Goal: Check status: Check status

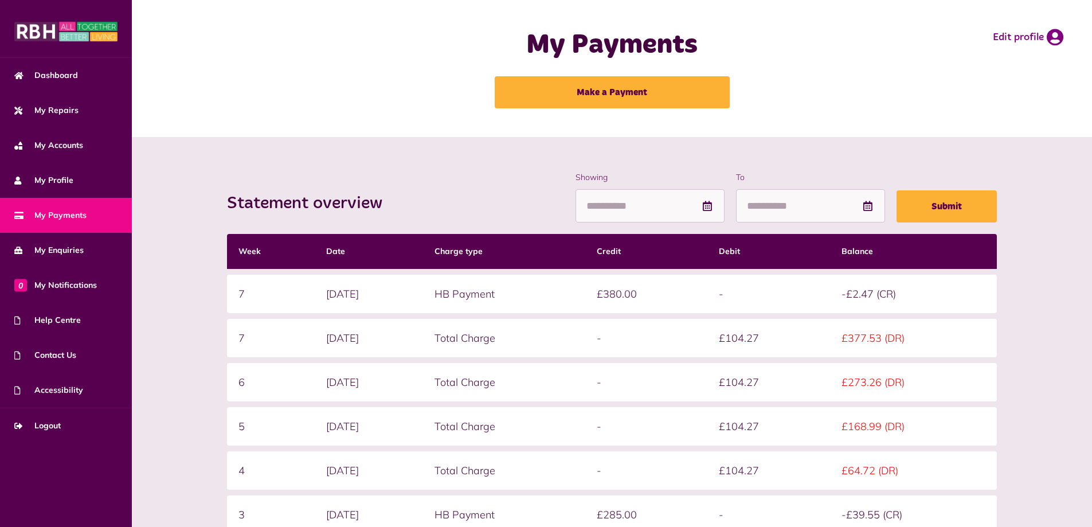
scroll to position [143, 0]
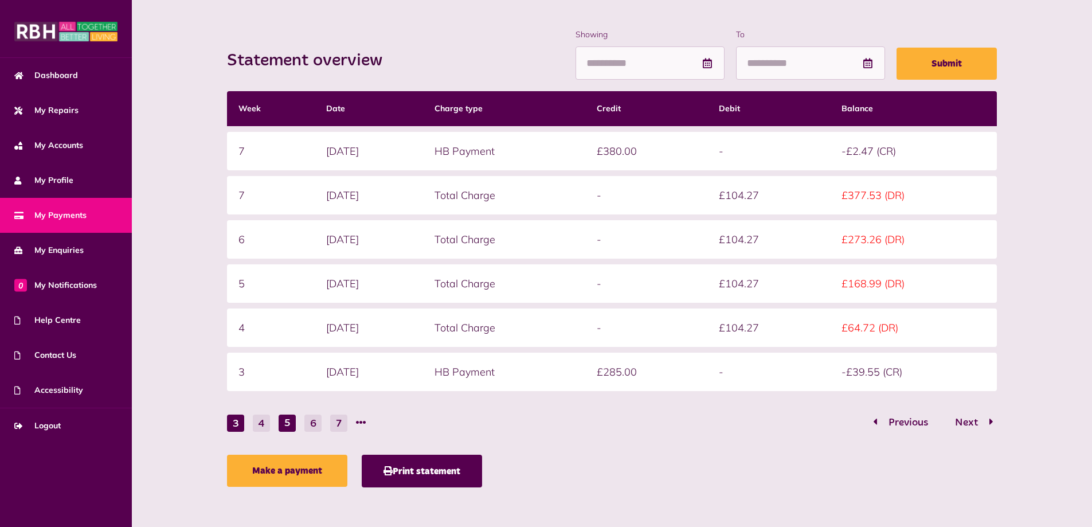
click at [239, 423] on button "3" at bounding box center [235, 422] width 17 height 17
click at [240, 423] on button "3" at bounding box center [235, 422] width 17 height 17
click at [259, 421] on button "4" at bounding box center [261, 422] width 17 height 17
click at [227, 425] on button "3" at bounding box center [235, 422] width 17 height 17
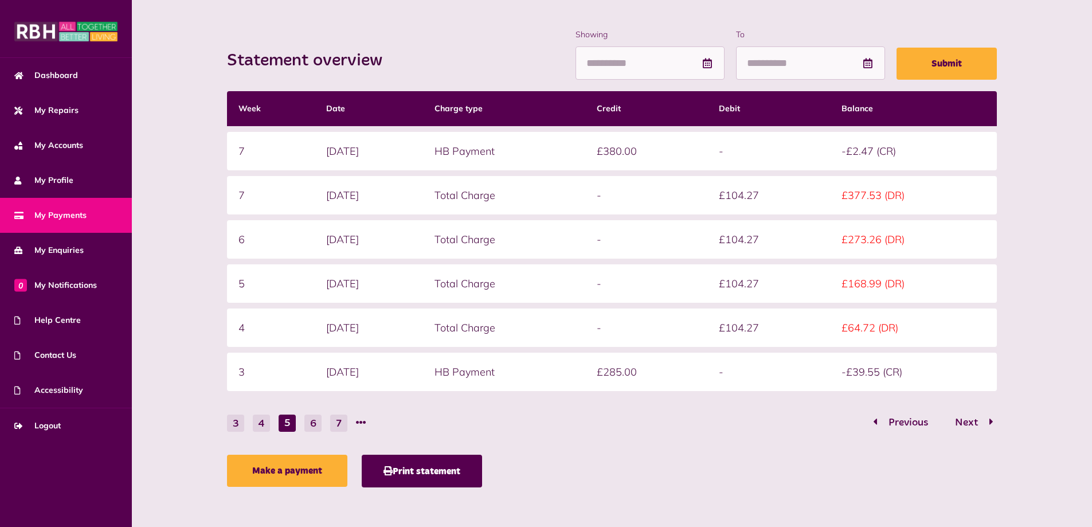
click at [234, 422] on button "3" at bounding box center [235, 422] width 17 height 17
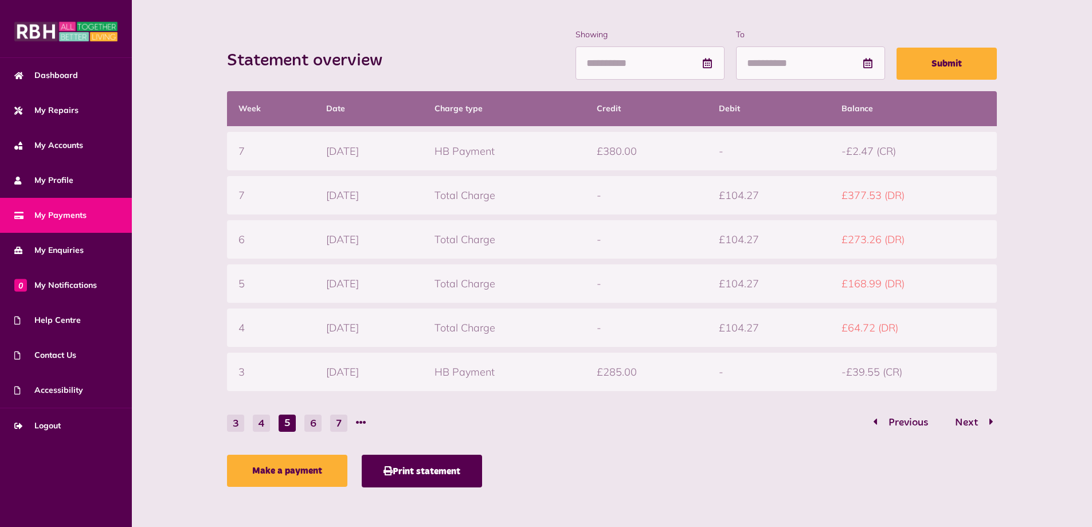
click at [235, 422] on div "Statement overview Showing To Submit Week Date Charge type Credit Debit Balance…" at bounding box center [611, 261] width 780 height 464
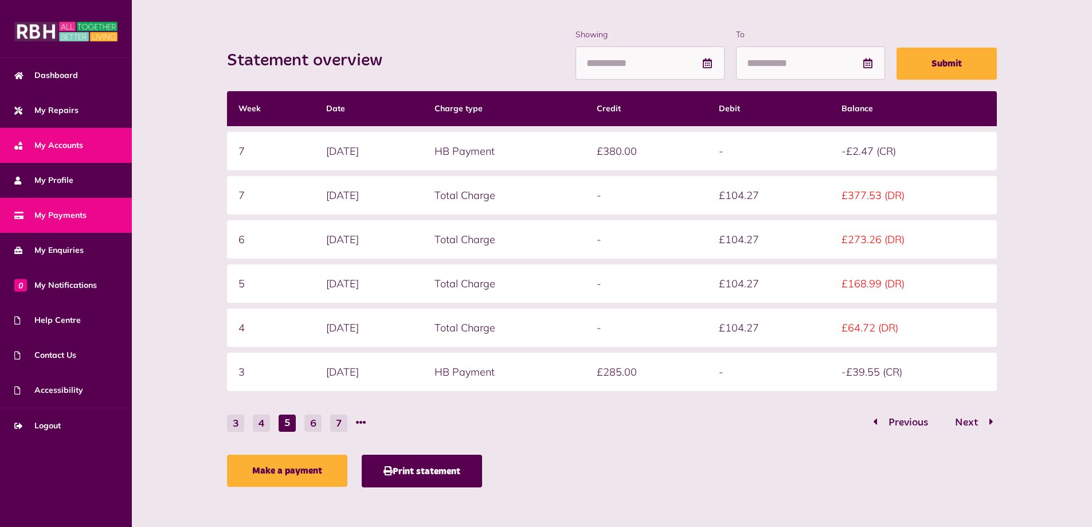
click at [76, 148] on span "My Accounts" at bounding box center [48, 145] width 69 height 12
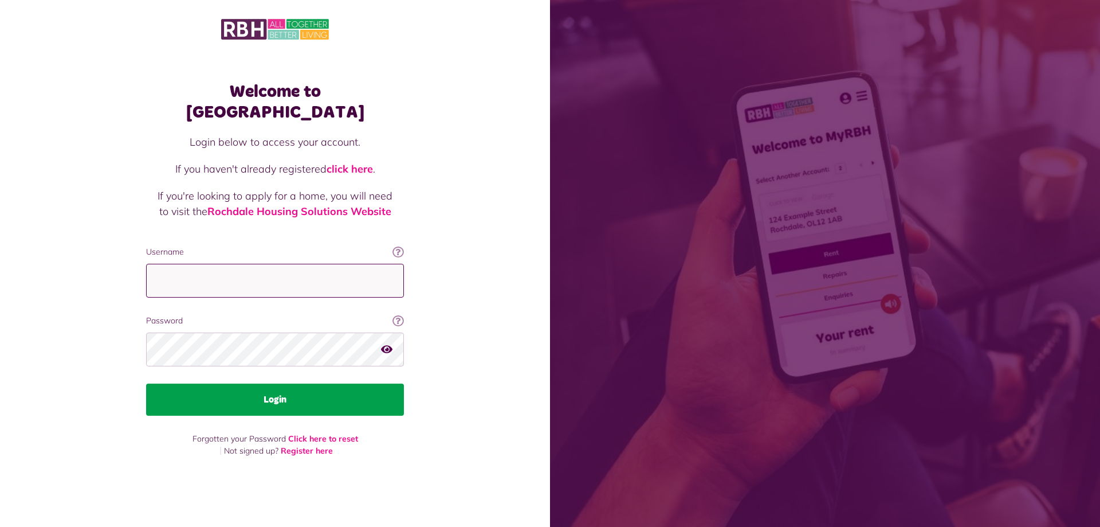
type input "**********"
click at [168, 389] on button "Login" at bounding box center [275, 399] width 258 height 32
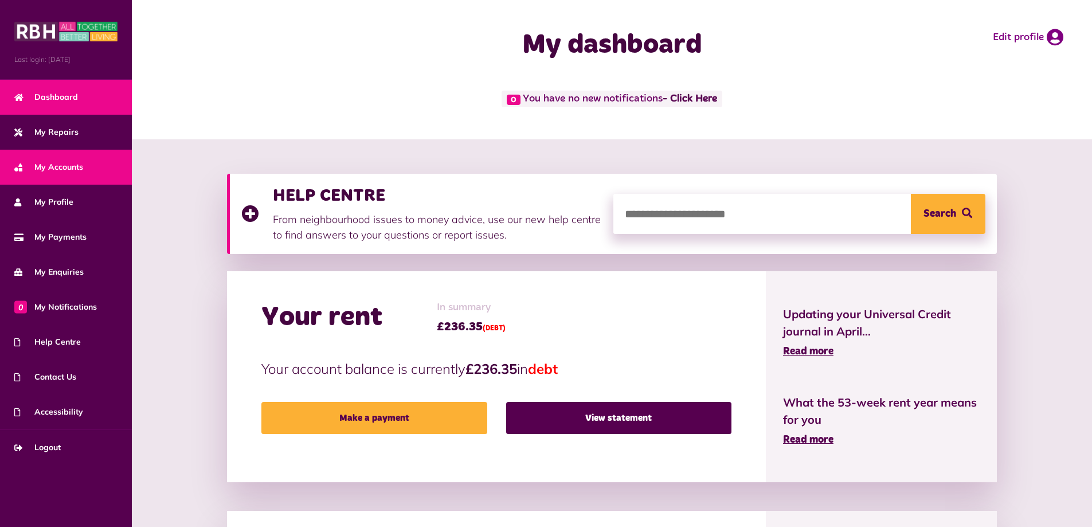
click at [93, 164] on link "My Accounts" at bounding box center [66, 167] width 132 height 35
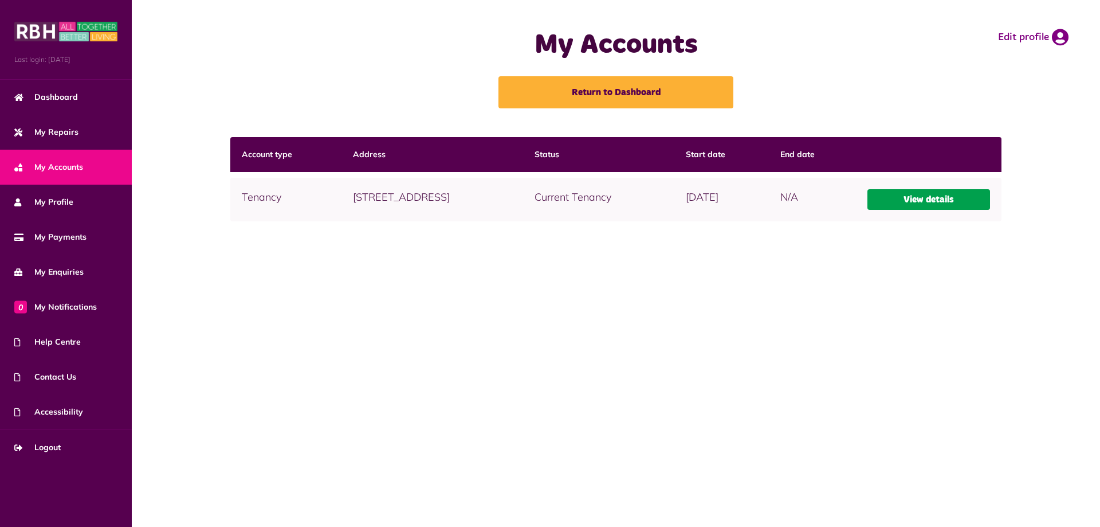
click at [955, 198] on link "View details" at bounding box center [929, 199] width 123 height 21
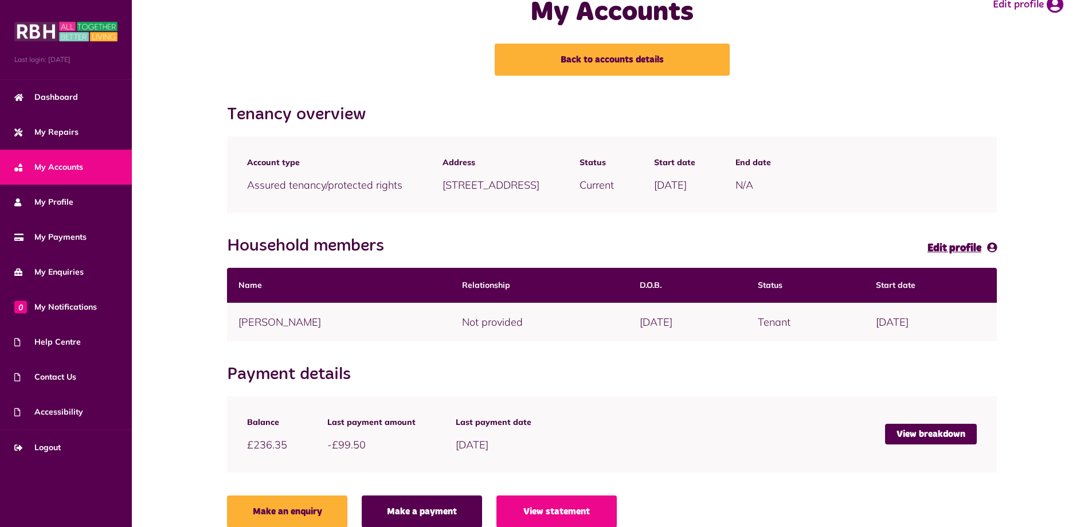
scroll to position [50, 0]
